Goal: Information Seeking & Learning: Learn about a topic

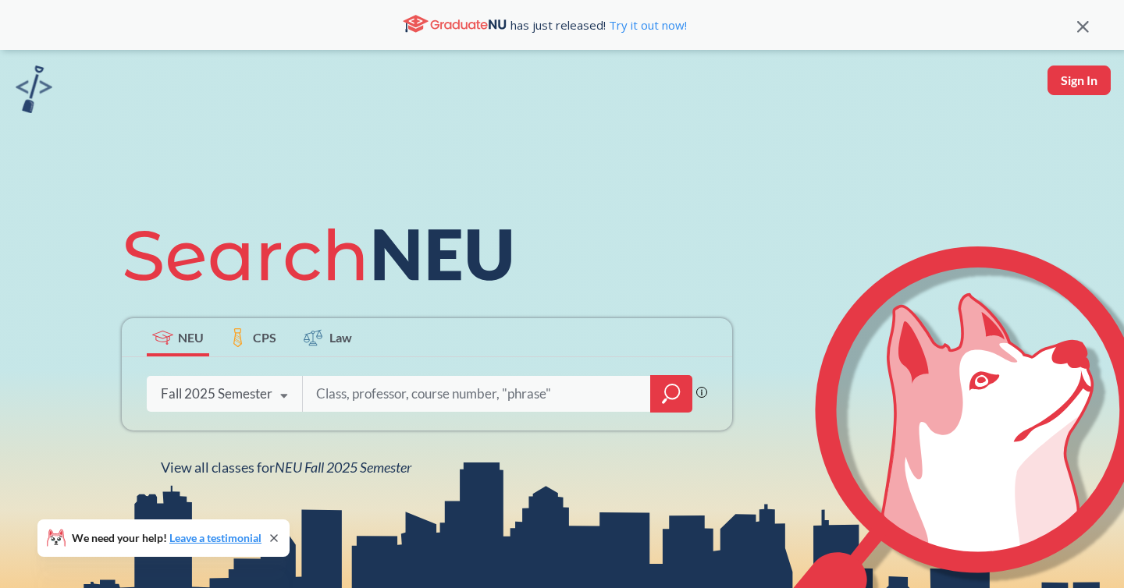
click at [174, 400] on div "Fall 2025 Semester" at bounding box center [217, 394] width 112 height 17
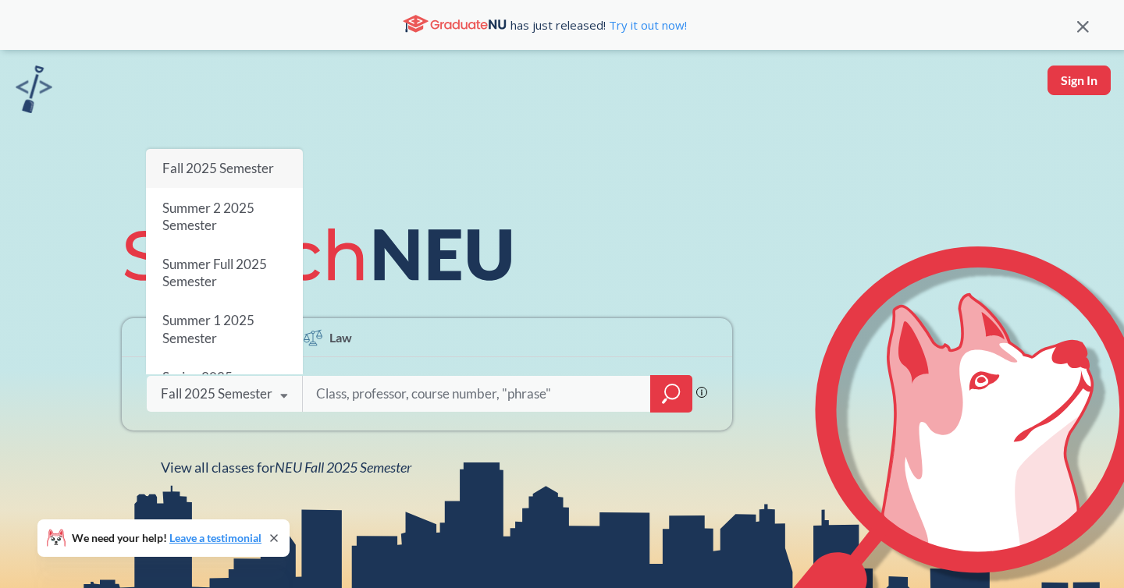
click at [366, 186] on div "NEU CPS Law Phrase search guarantees the exact search appears in the results. E…" at bounding box center [562, 344] width 1124 height 588
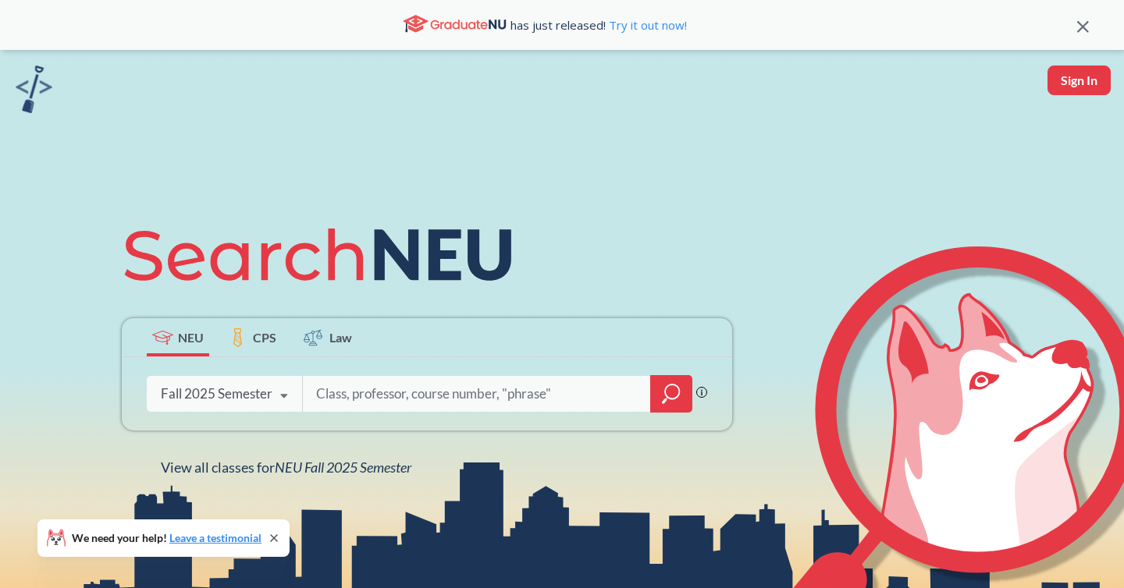
click at [660, 109] on div "NEU CPS Law Phrase search guarantees the exact search appears in the results. E…" at bounding box center [562, 344] width 1124 height 588
